Goal: Task Accomplishment & Management: Complete application form

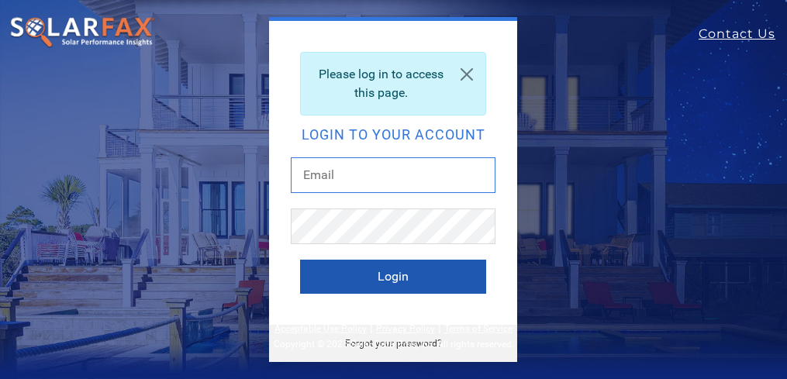
type input "[EMAIL_ADDRESS][DOMAIN_NAME]"
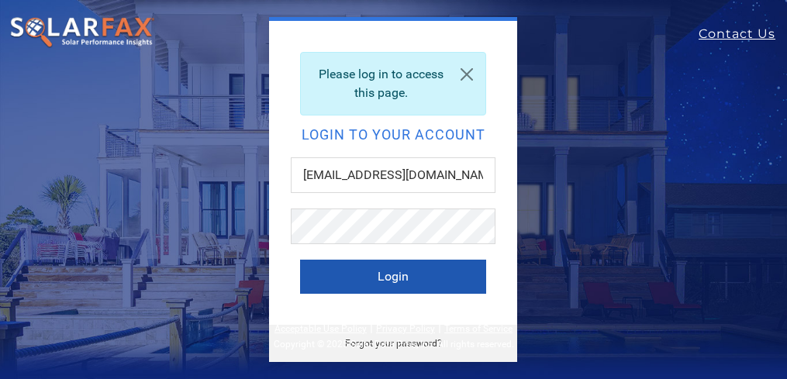
click at [401, 277] on button "Login" at bounding box center [393, 277] width 186 height 34
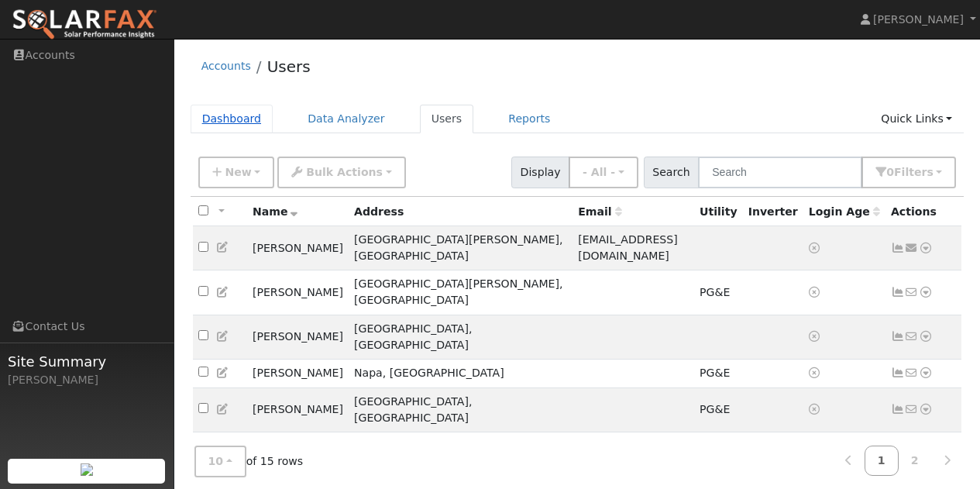
click at [226, 116] on link "Dashboard" at bounding box center [232, 119] width 83 height 29
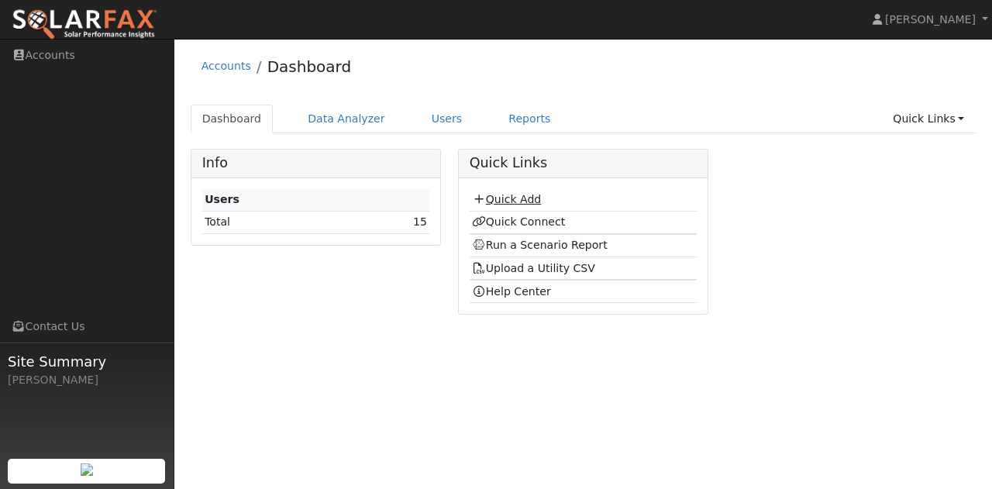
click at [497, 201] on link "Quick Add" at bounding box center [506, 199] width 69 height 12
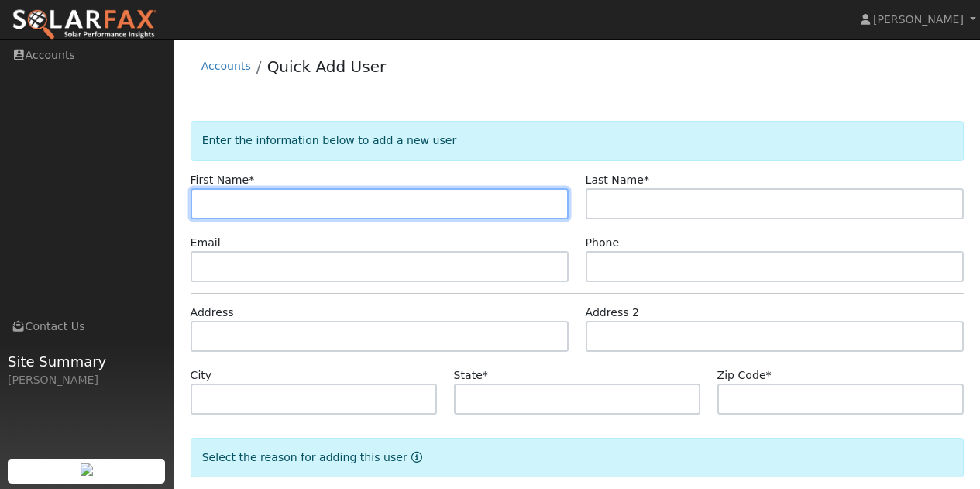
click at [246, 206] on input "text" at bounding box center [380, 203] width 379 height 31
type input "William"
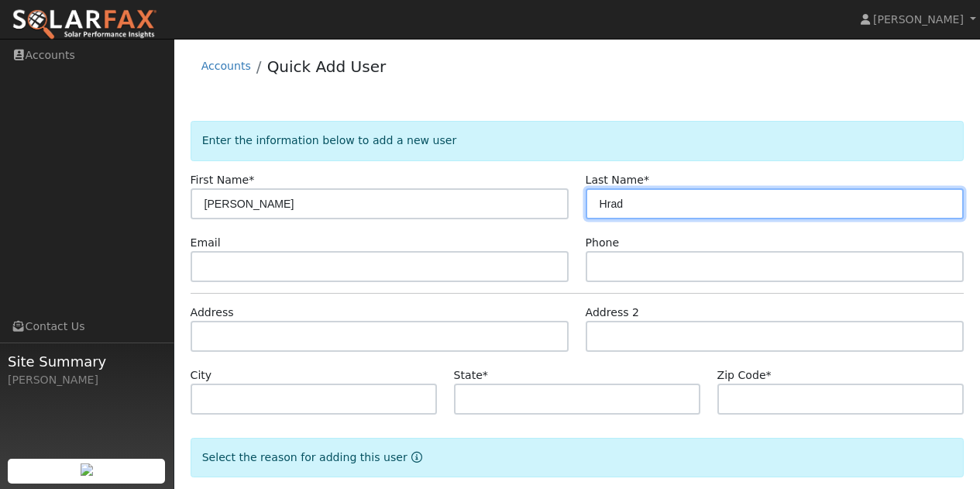
type input "Hrad"
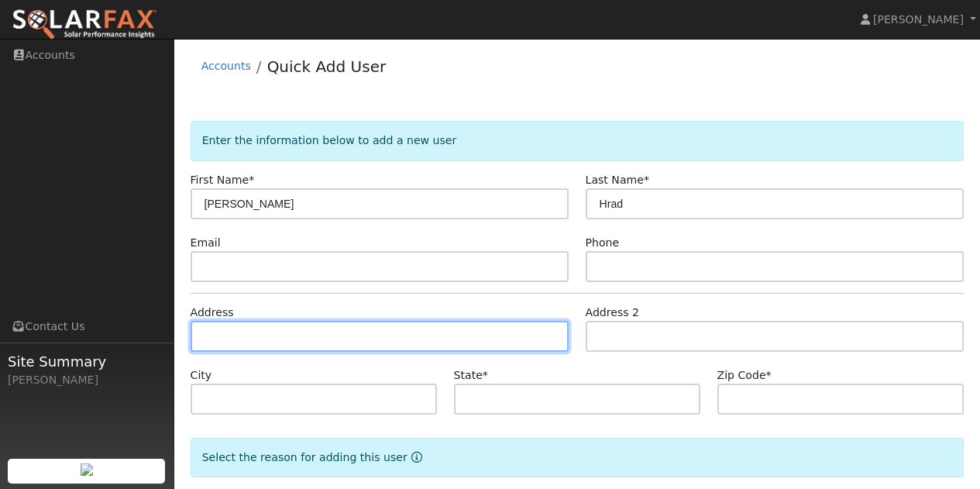
click at [246, 339] on input "text" at bounding box center [380, 336] width 379 height 31
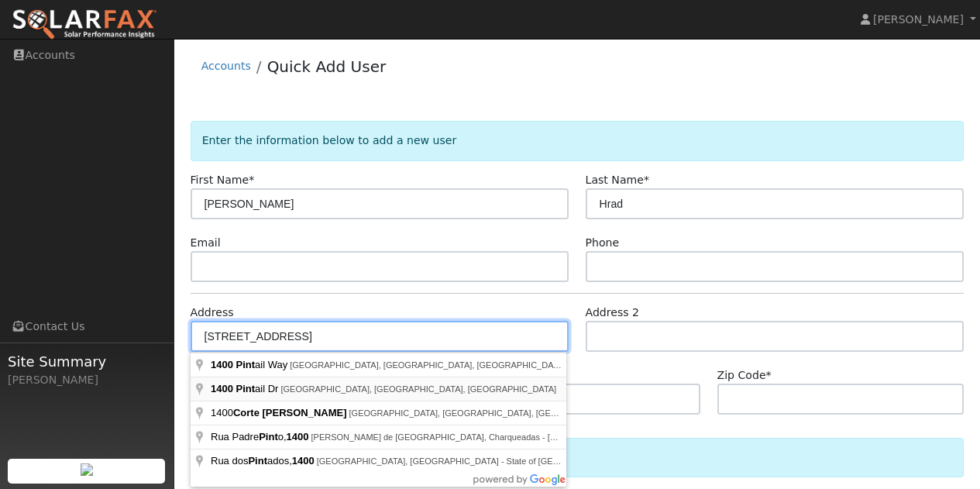
type input "1400 Pintail Drive"
type input "Suisun City"
type input "CA"
type input "94585"
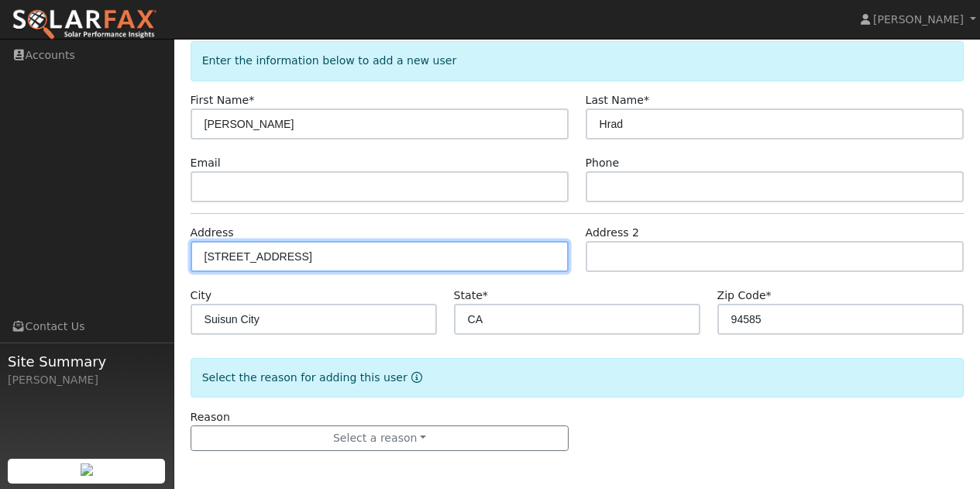
scroll to position [81, 0]
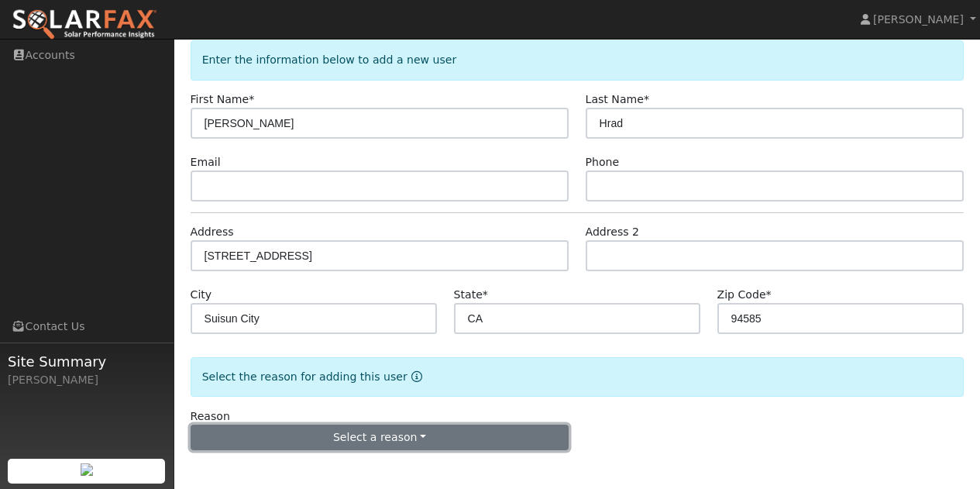
click at [370, 435] on button "Select a reason" at bounding box center [380, 438] width 379 height 26
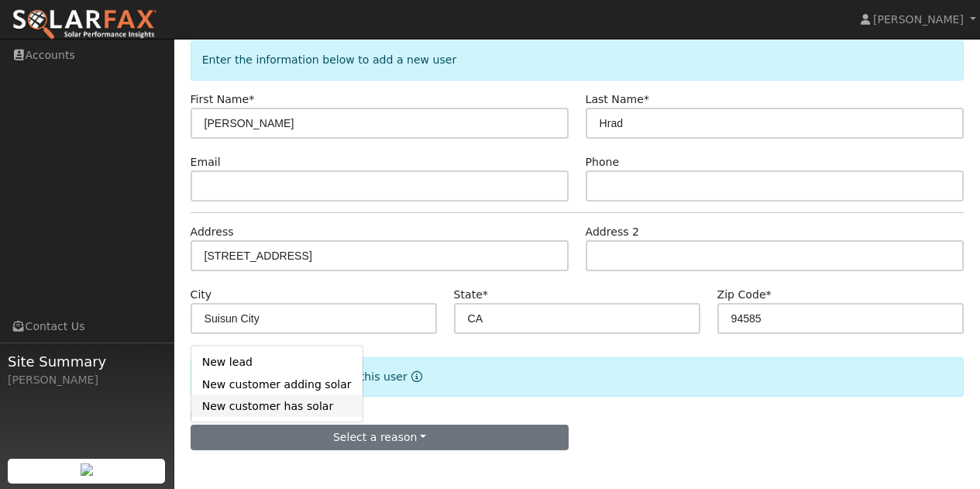
click at [278, 410] on link "New customer has solar" at bounding box center [276, 406] width 171 height 22
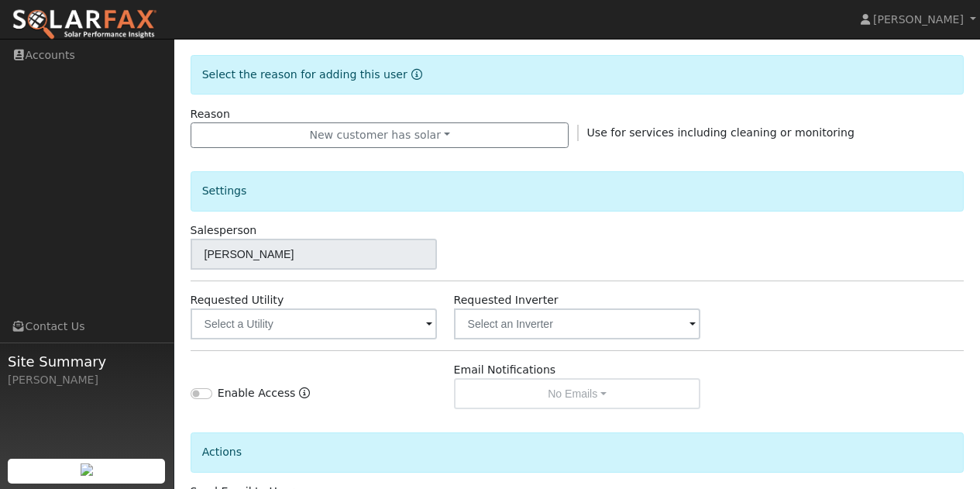
scroll to position [391, 0]
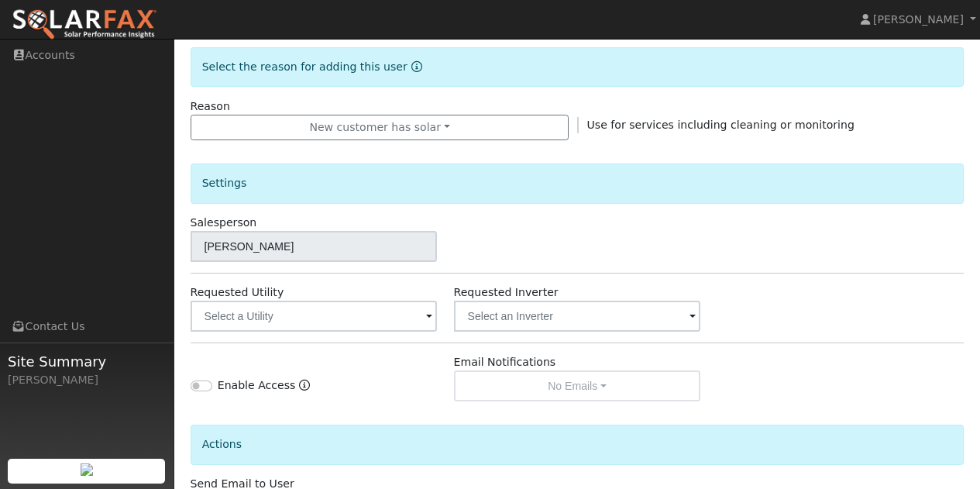
click at [427, 317] on span at bounding box center [429, 317] width 6 height 18
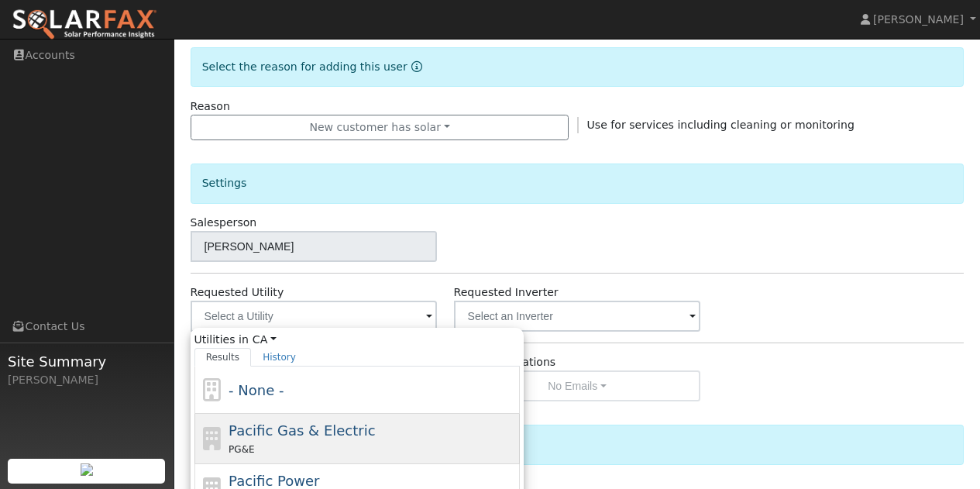
click at [256, 425] on span "Pacific Gas & Electric" at bounding box center [302, 430] width 146 height 16
type input "Pacific Gas & Electric"
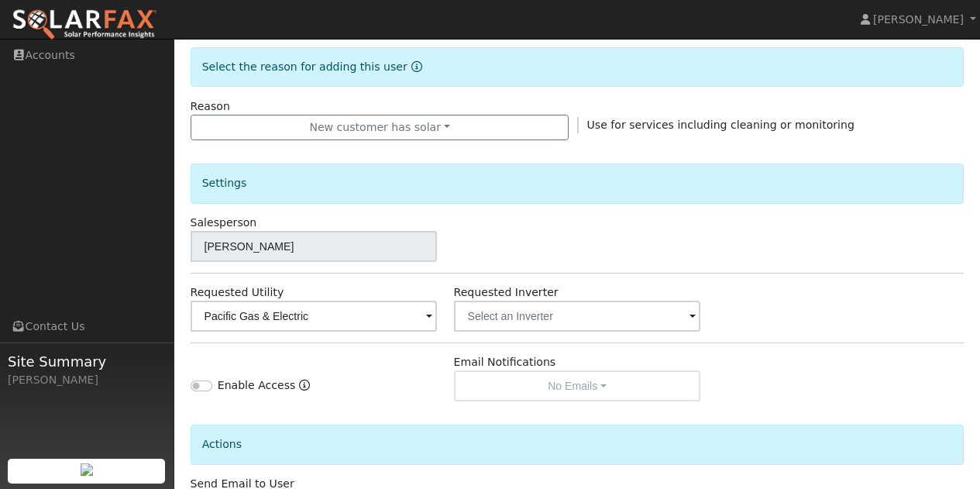
click at [430, 358] on div "Enable Access" at bounding box center [313, 377] width 263 height 47
click at [531, 325] on input "text" at bounding box center [577, 316] width 247 height 31
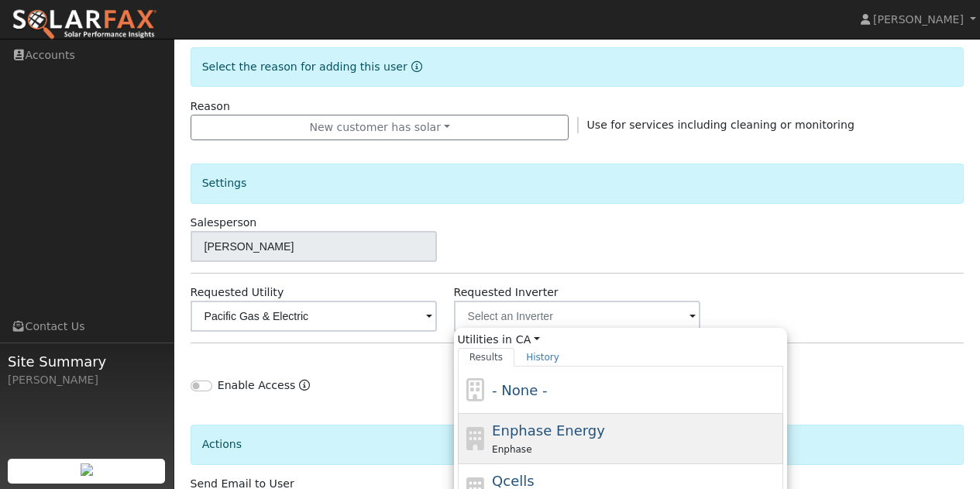
click at [553, 420] on div "Enphase Energy Enphase" at bounding box center [635, 438] width 287 height 37
type input "Enphase Energy"
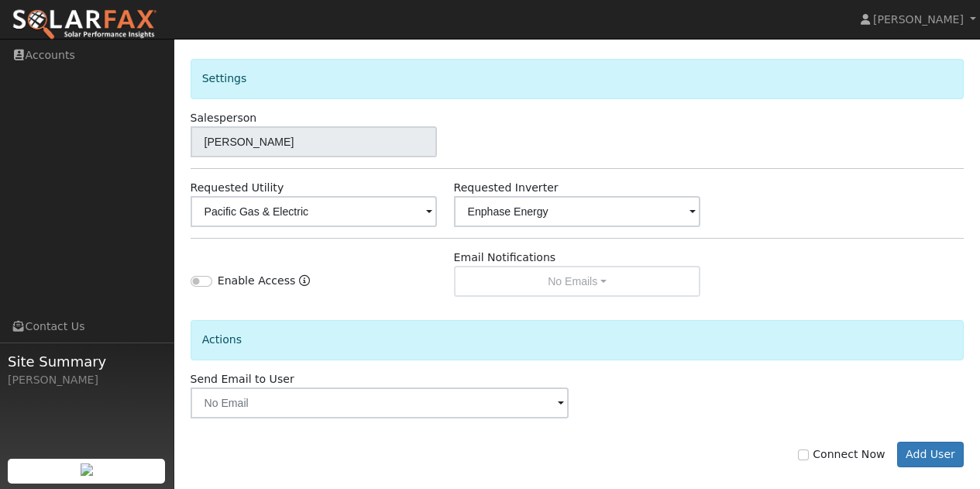
scroll to position [512, 0]
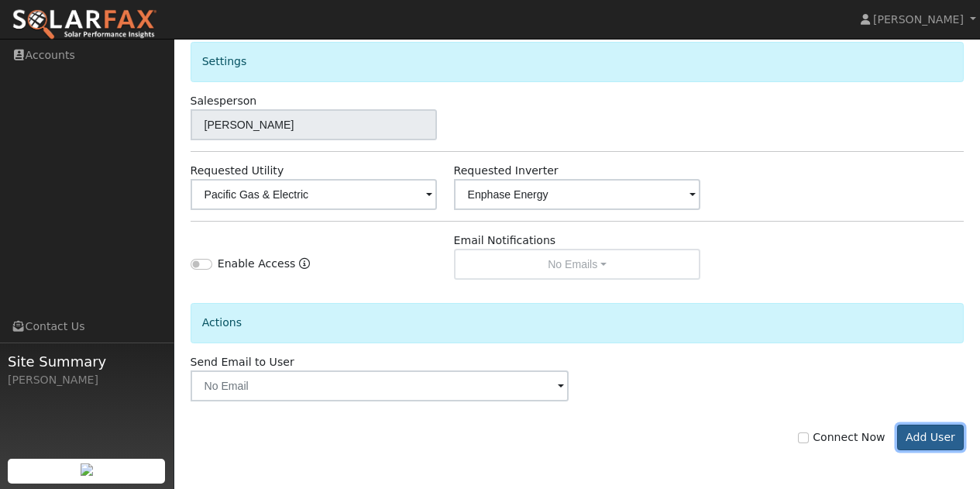
click at [938, 434] on button "Add User" at bounding box center [930, 438] width 67 height 26
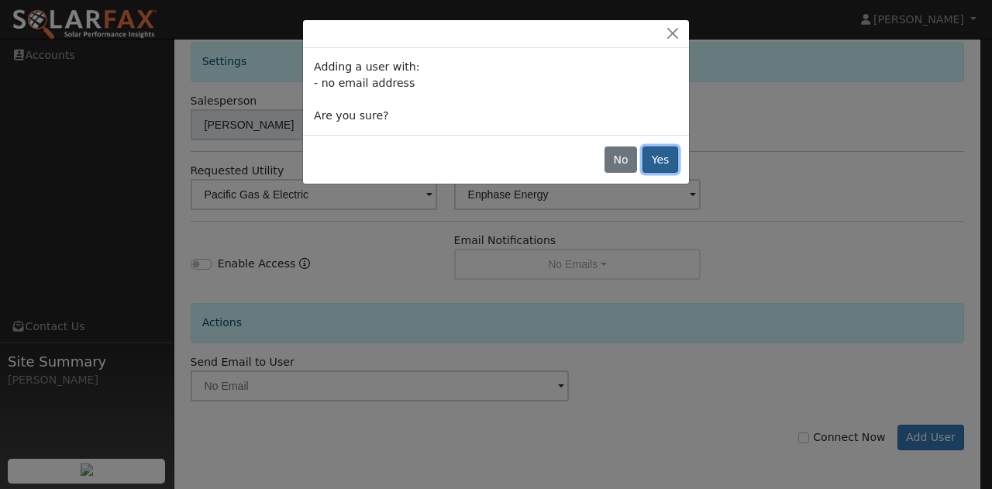
click at [663, 154] on button "Yes" at bounding box center [660, 159] width 36 height 26
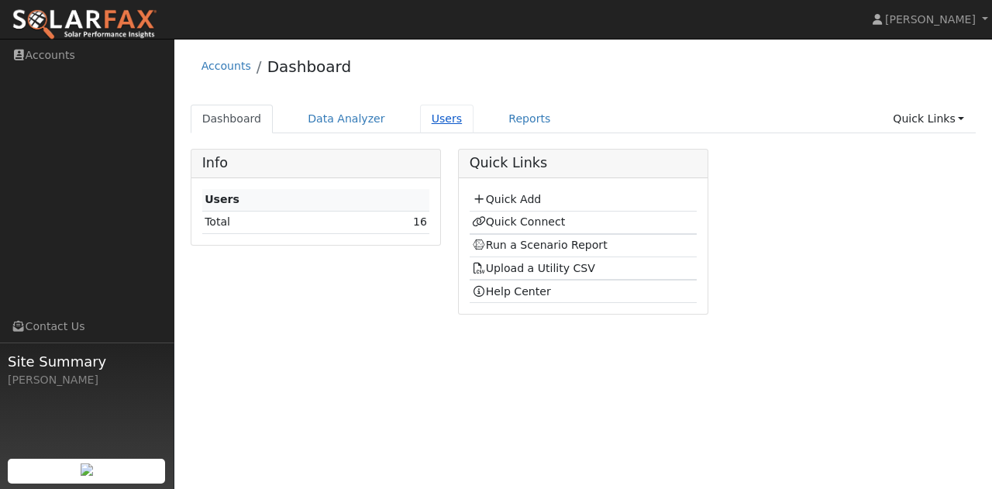
click at [427, 122] on link "Users" at bounding box center [447, 119] width 54 height 29
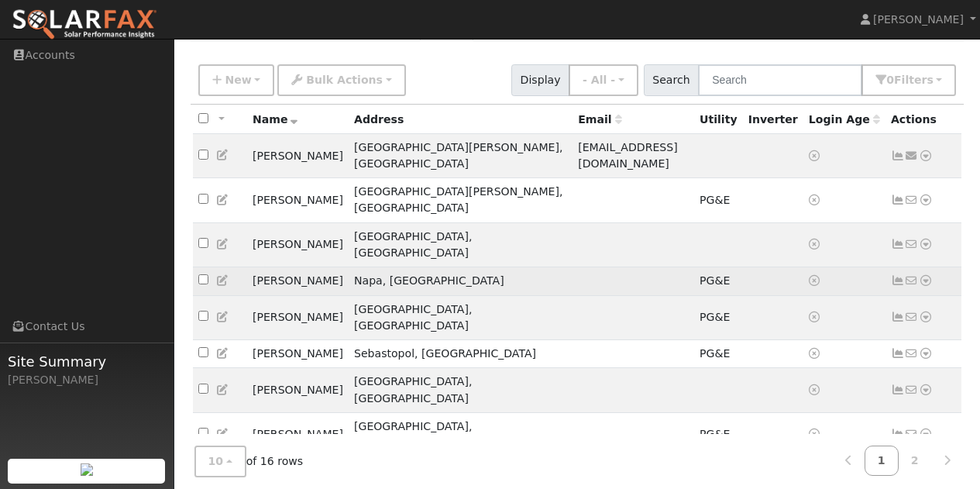
scroll to position [110, 0]
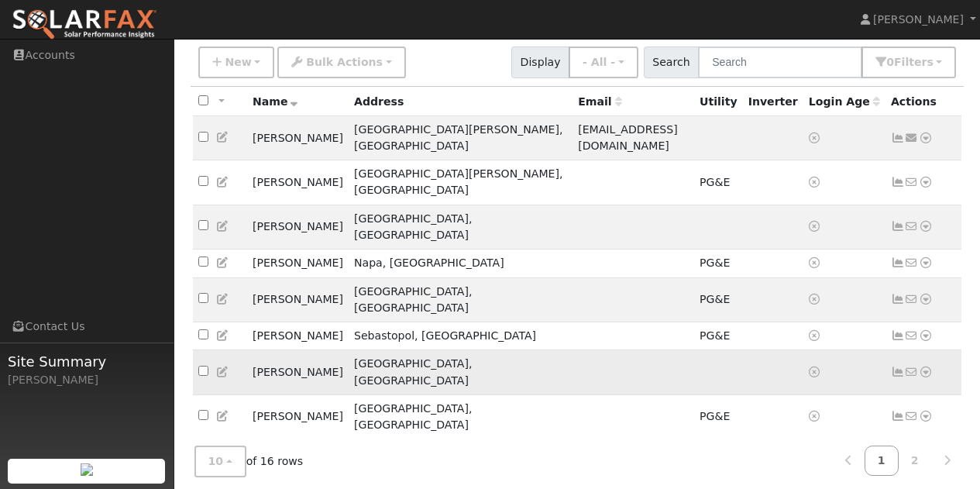
click at [929, 367] on icon at bounding box center [926, 372] width 14 height 11
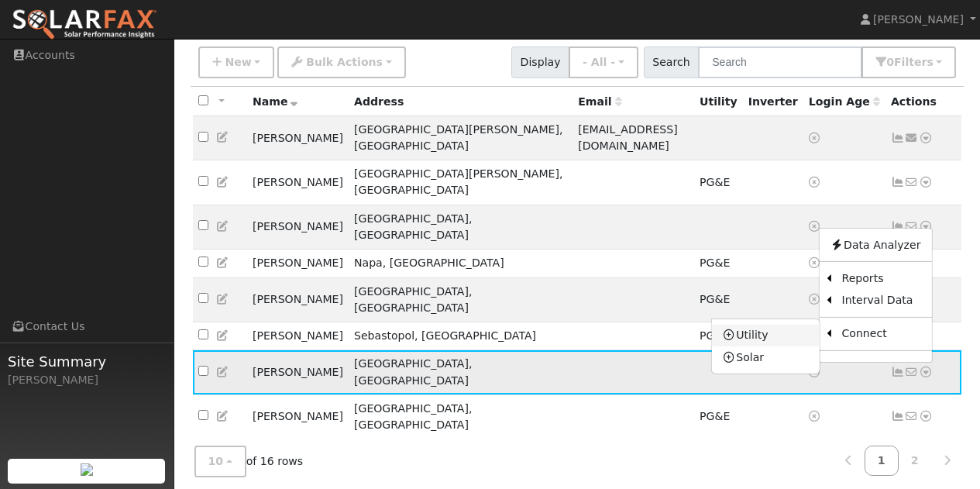
click at [747, 325] on link "Utility" at bounding box center [766, 336] width 108 height 22
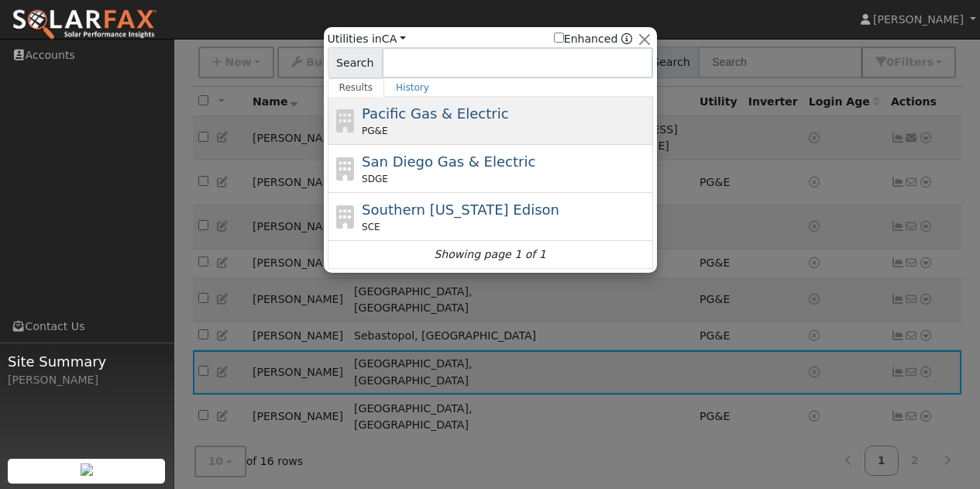
click at [422, 126] on div "PG&E" at bounding box center [505, 131] width 287 height 14
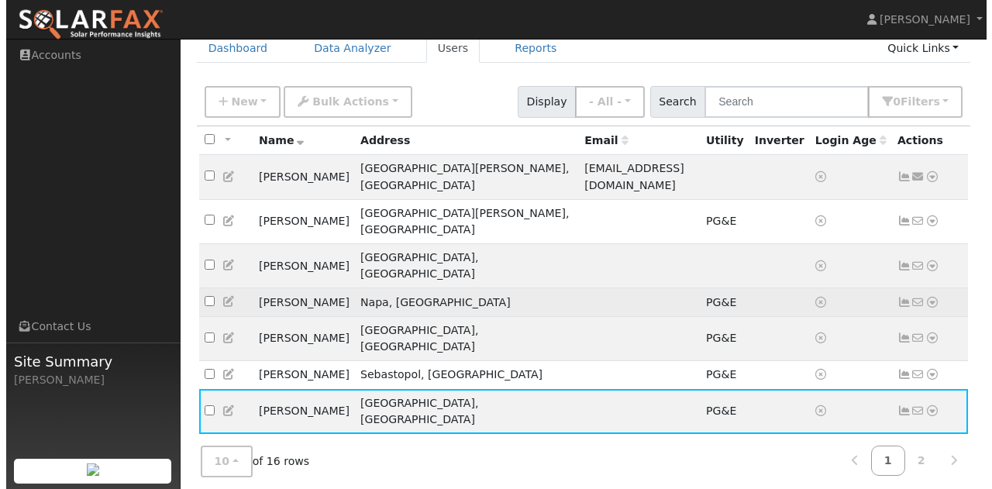
scroll to position [155, 0]
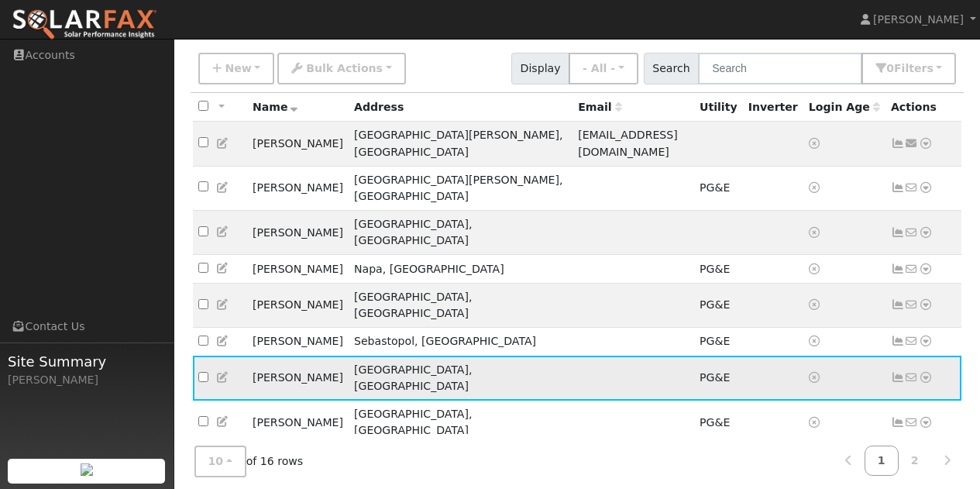
click at [928, 372] on icon at bounding box center [926, 377] width 14 height 11
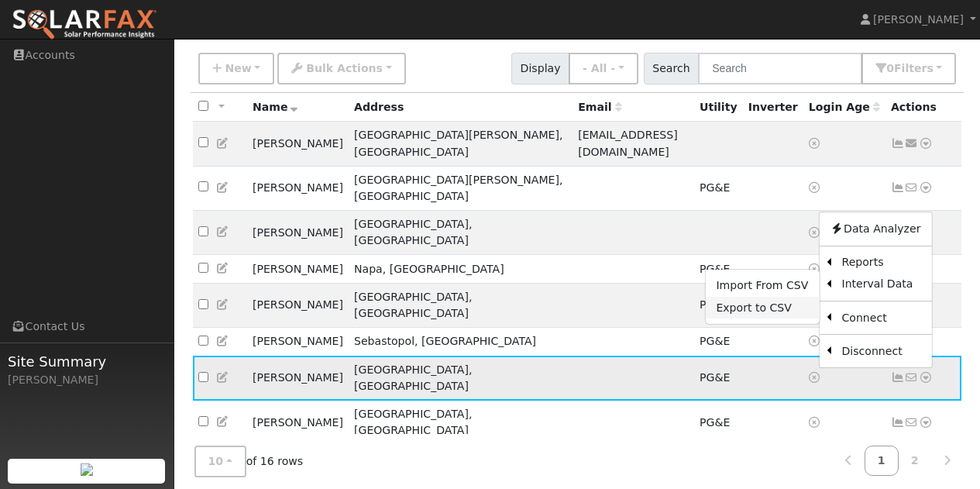
click at [752, 297] on link "Export to CSV" at bounding box center [762, 308] width 114 height 22
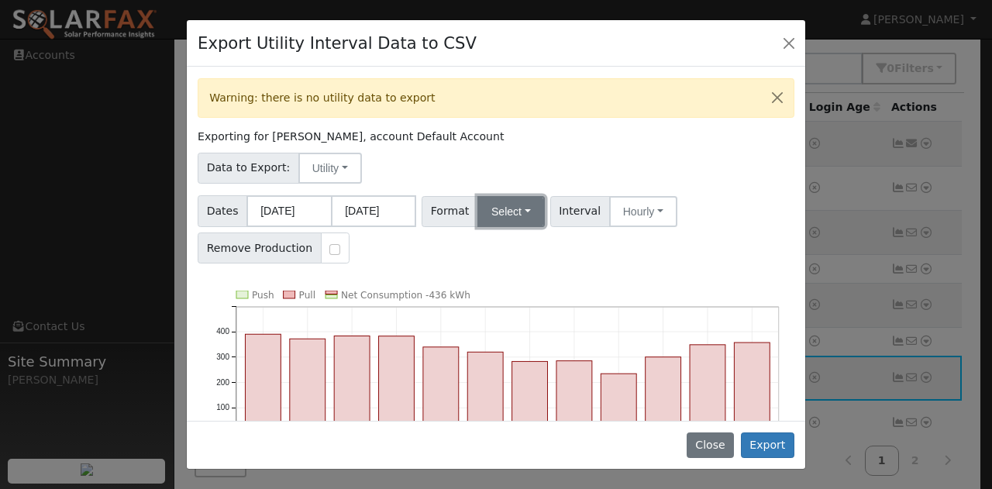
click at [495, 212] on button "Select" at bounding box center [510, 211] width 67 height 31
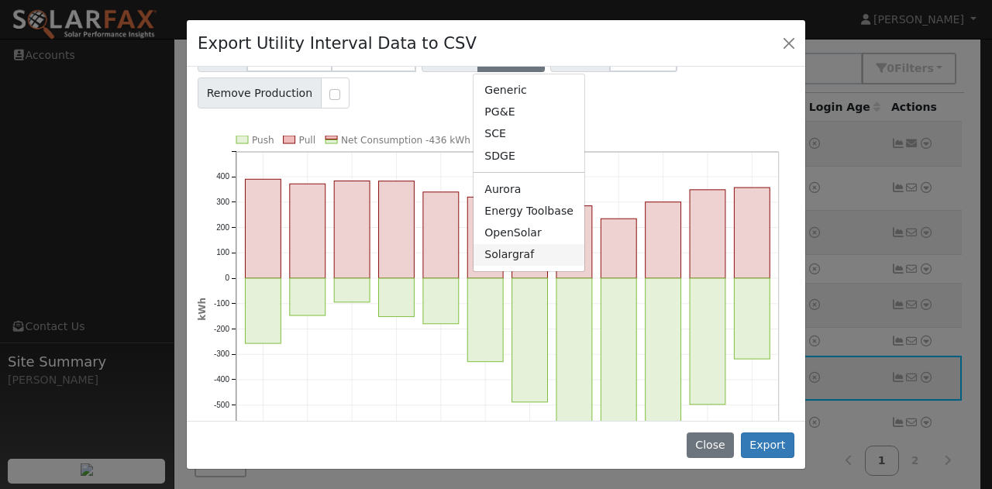
click at [508, 258] on link "Solargraf" at bounding box center [528, 255] width 111 height 22
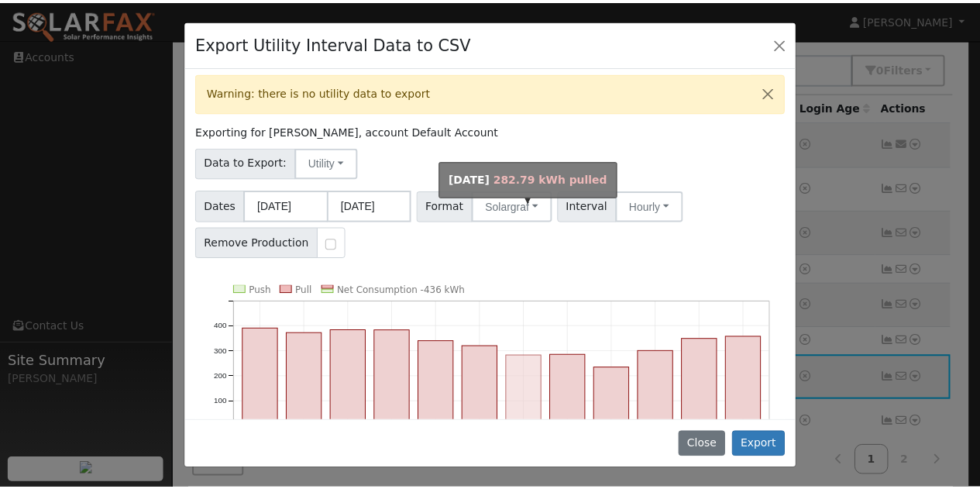
scroll to position [0, 0]
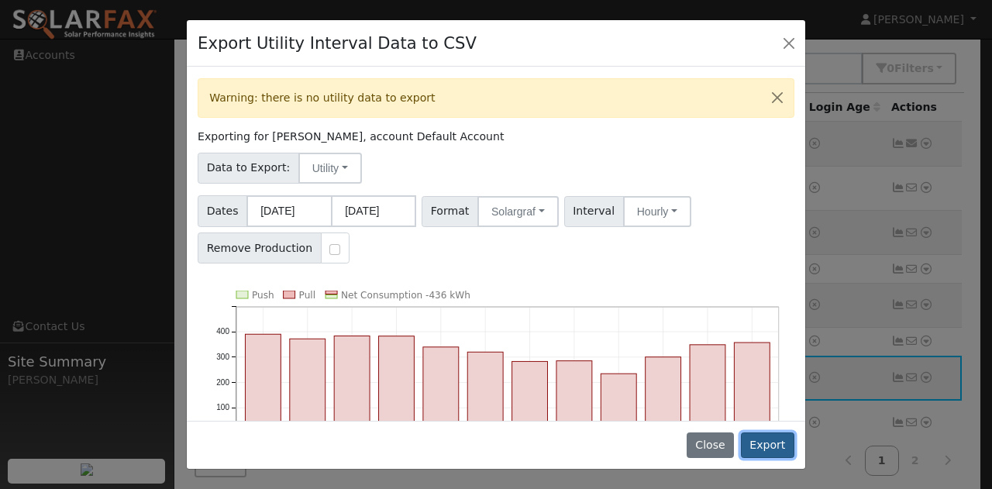
click at [767, 440] on button "Export" at bounding box center [767, 445] width 53 height 26
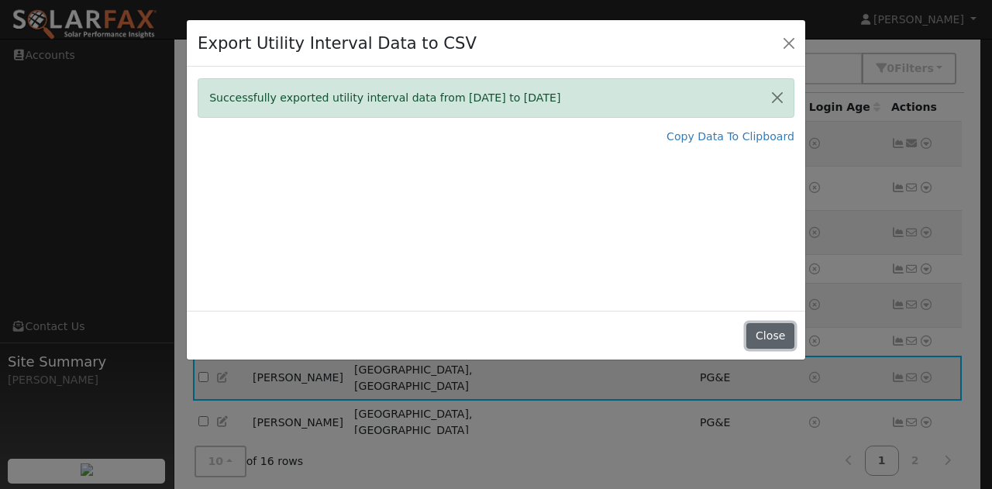
click at [776, 332] on button "Close" at bounding box center [769, 336] width 47 height 26
